Goal: Share content

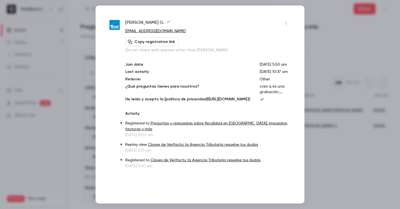
click at [94, 42] on div at bounding box center [200, 104] width 400 height 209
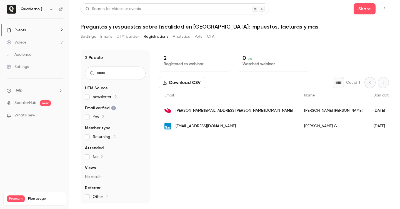
click at [21, 33] on div "Events" at bounding box center [16, 30] width 19 height 6
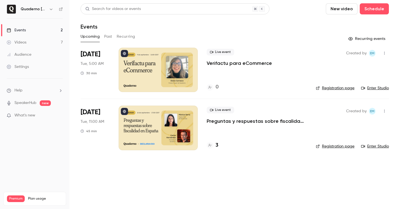
click at [217, 146] on h4 "3" at bounding box center [216, 145] width 3 height 7
click at [184, 85] on div at bounding box center [158, 70] width 79 height 44
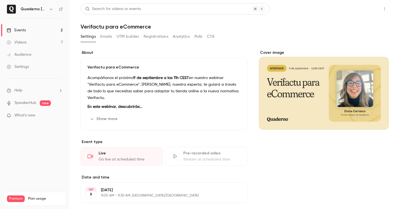
click at [360, 7] on button "Share" at bounding box center [364, 8] width 22 height 11
